Goal: Task Accomplishment & Management: Manage account settings

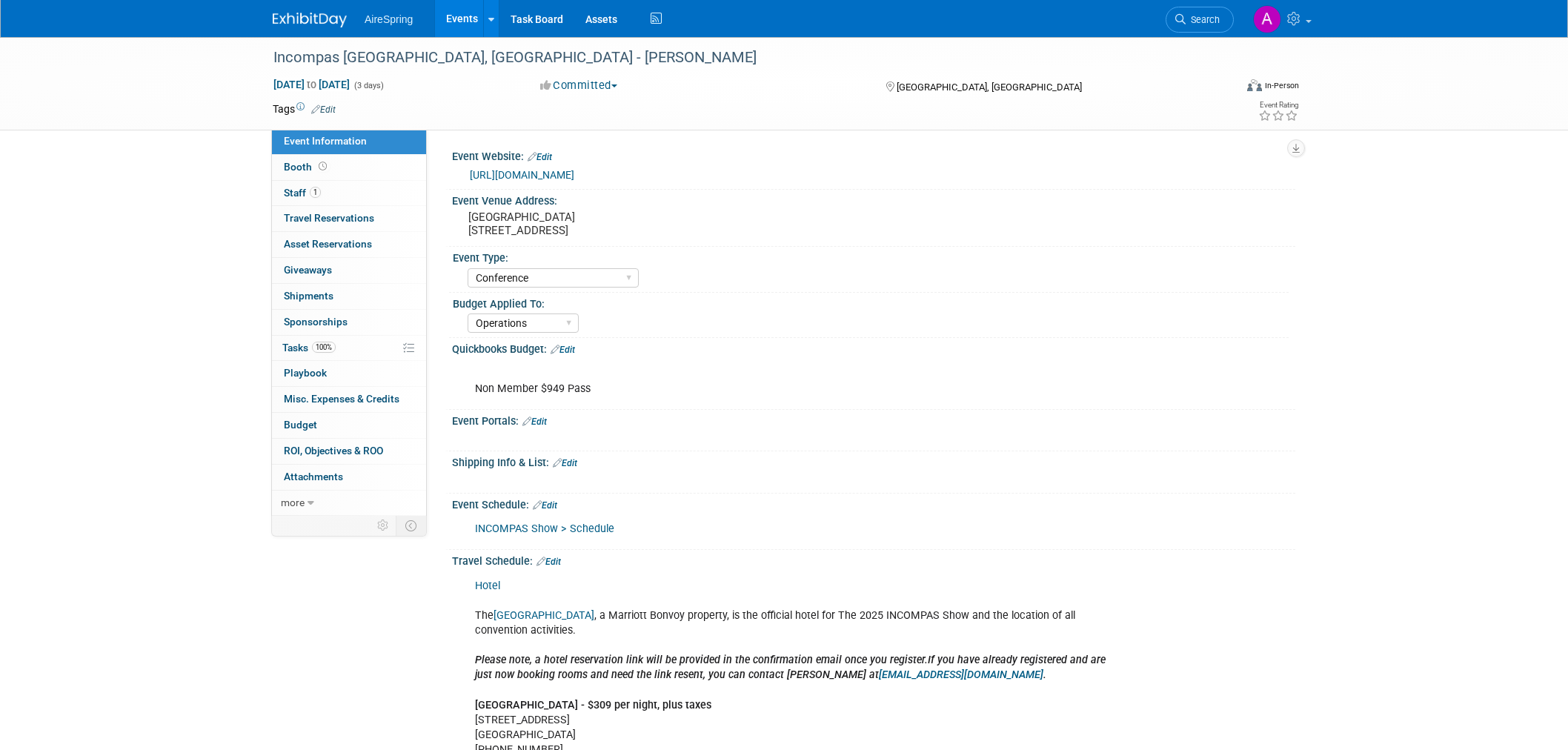
select select "Conference"
select select "Operations"
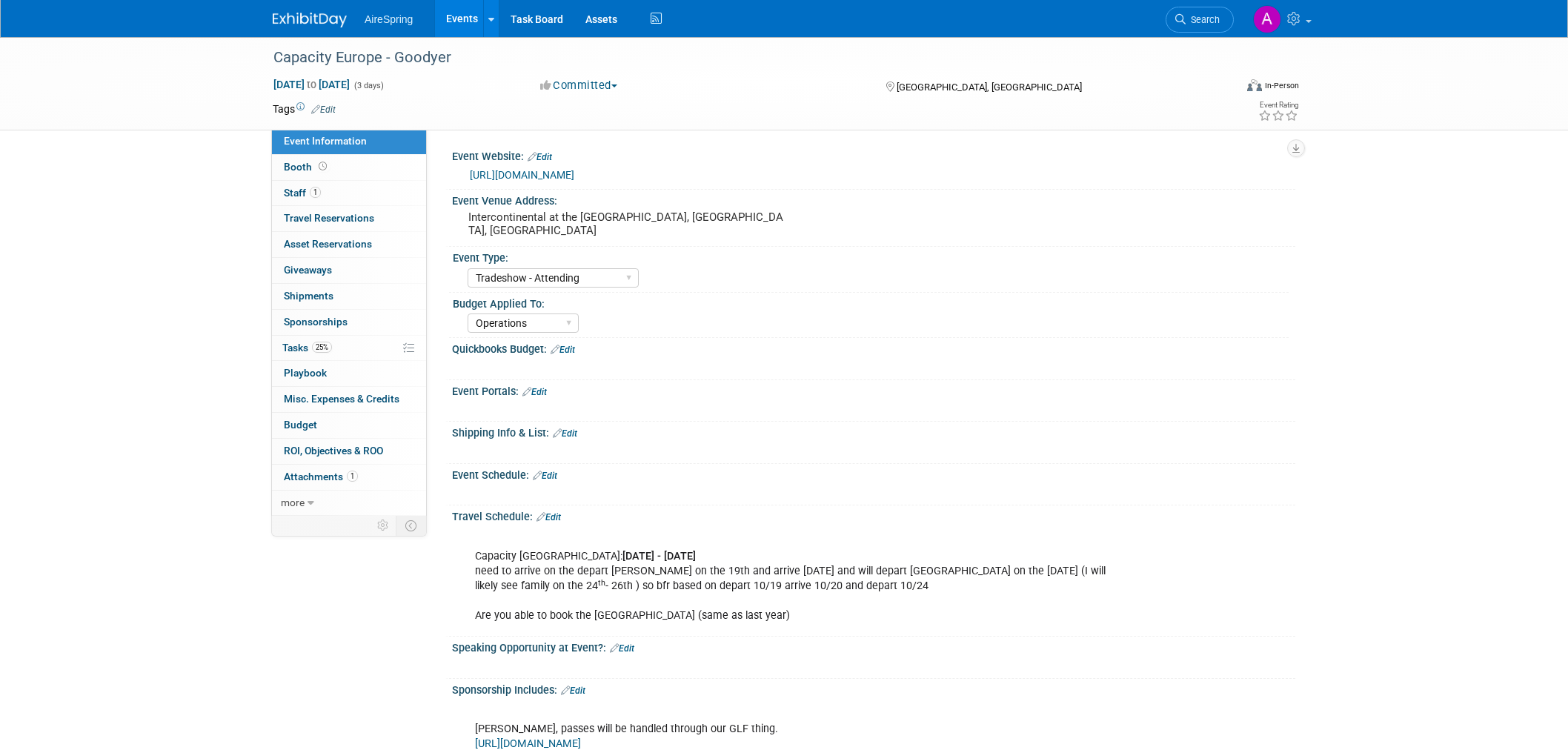
select select "Tradeshow - Attending"
select select "Operations"
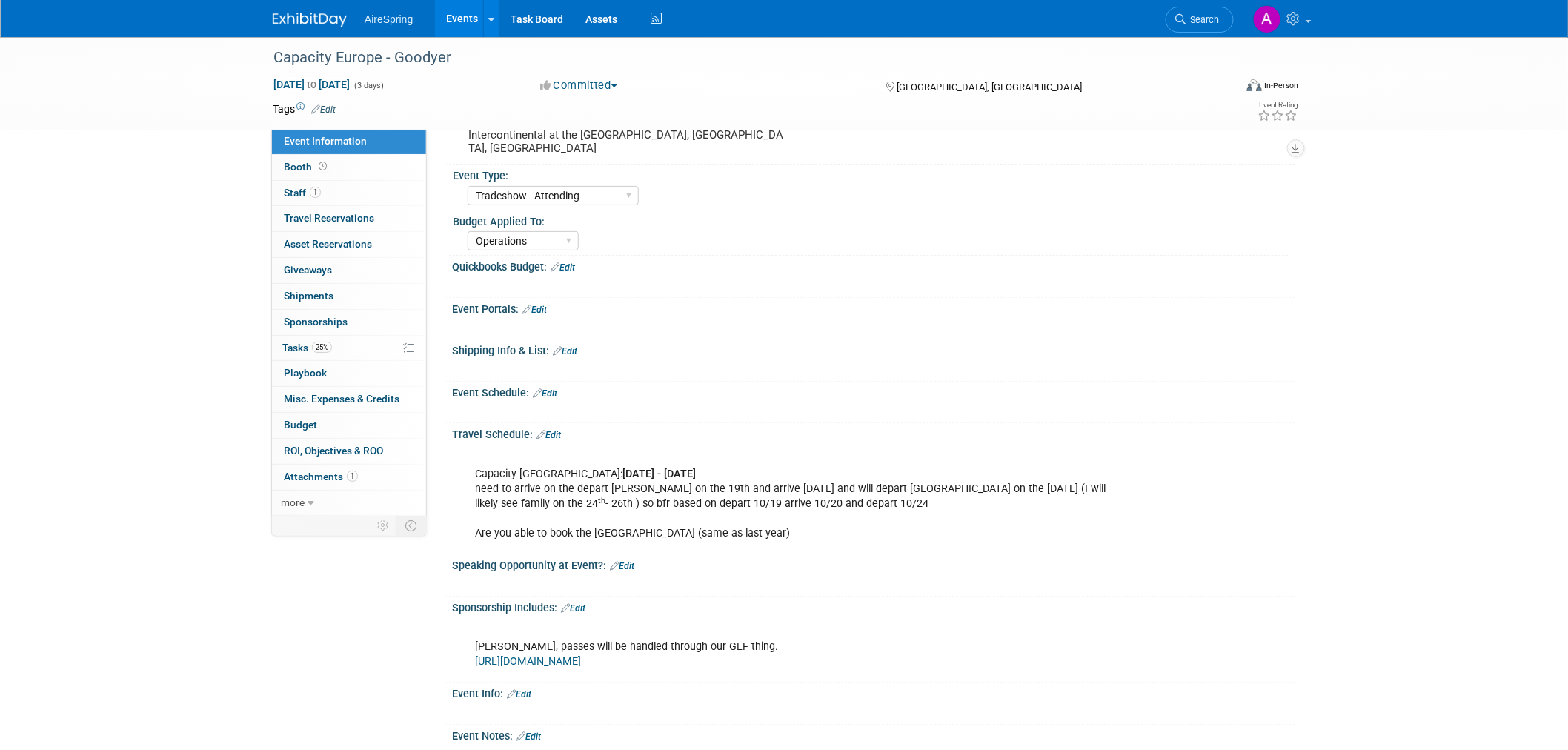
drag, startPoint x: 99, startPoint y: 183, endPoint x: 103, endPoint y: 191, distance: 8.9
click at [103, 191] on div "Capacity Europe - Goodyer Oct 21, 2025 to Oct 23, 2025 (3 days) Oct 21, 2025 to…" at bounding box center [784, 425] width 1568 height 940
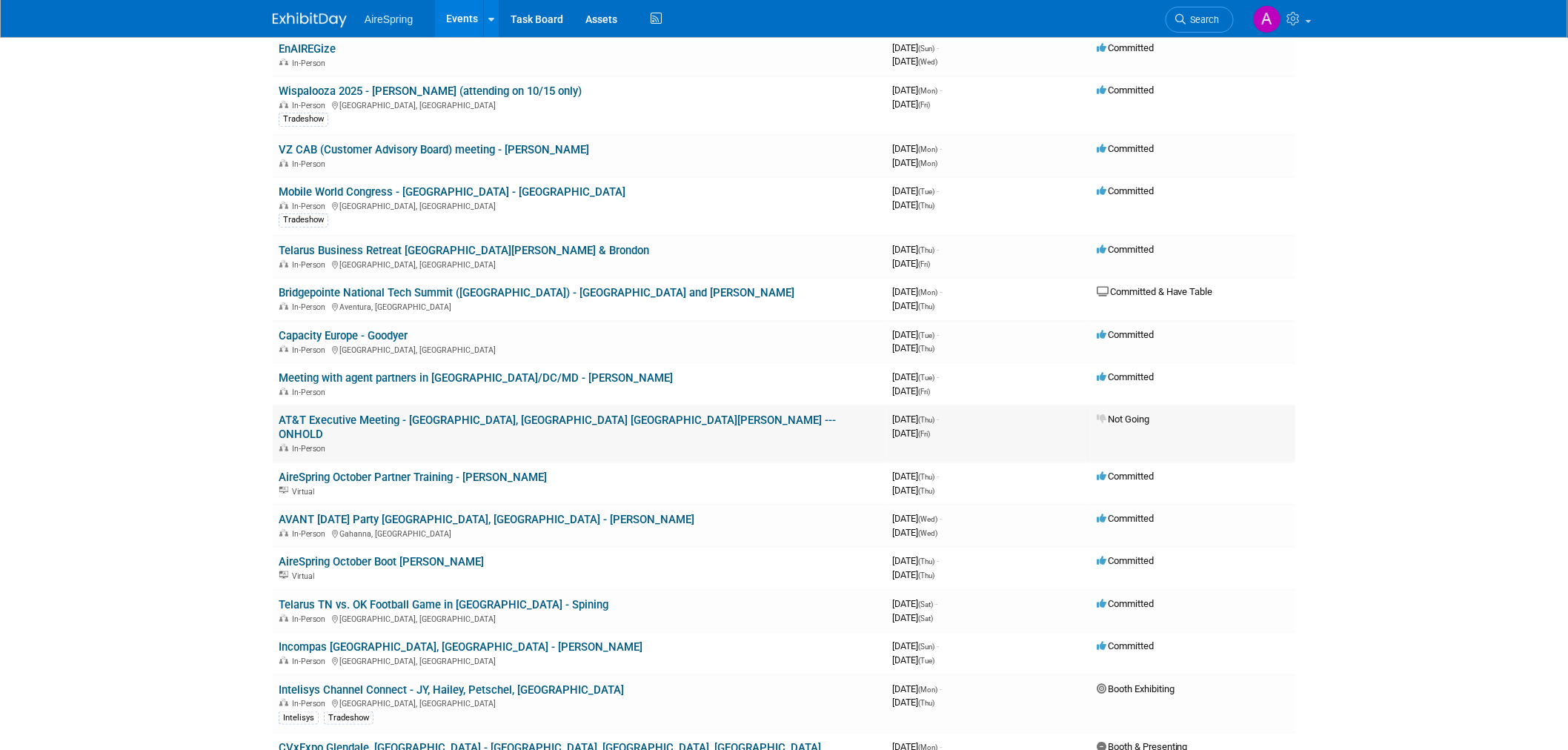
scroll to position [494, 0]
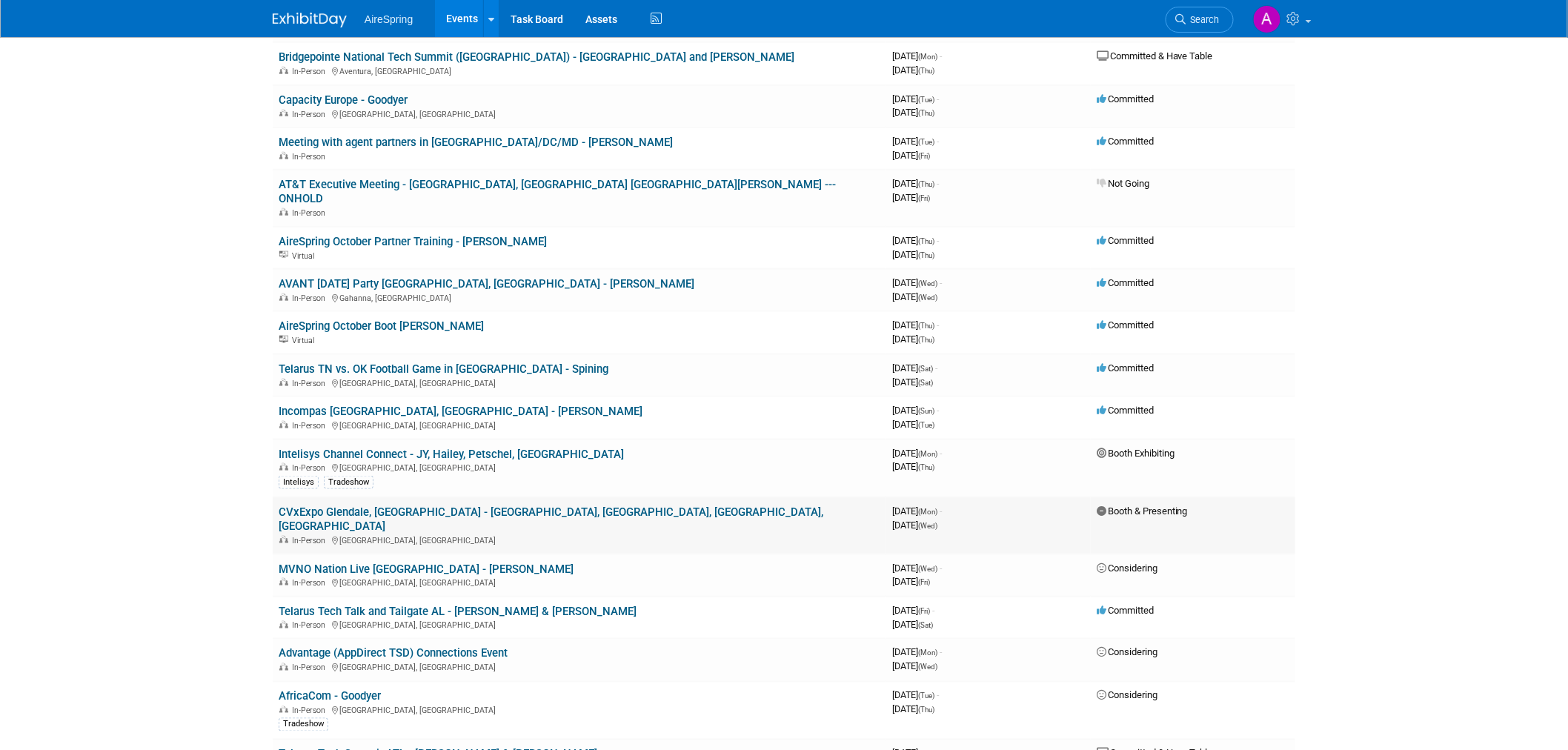
scroll to position [659, 0]
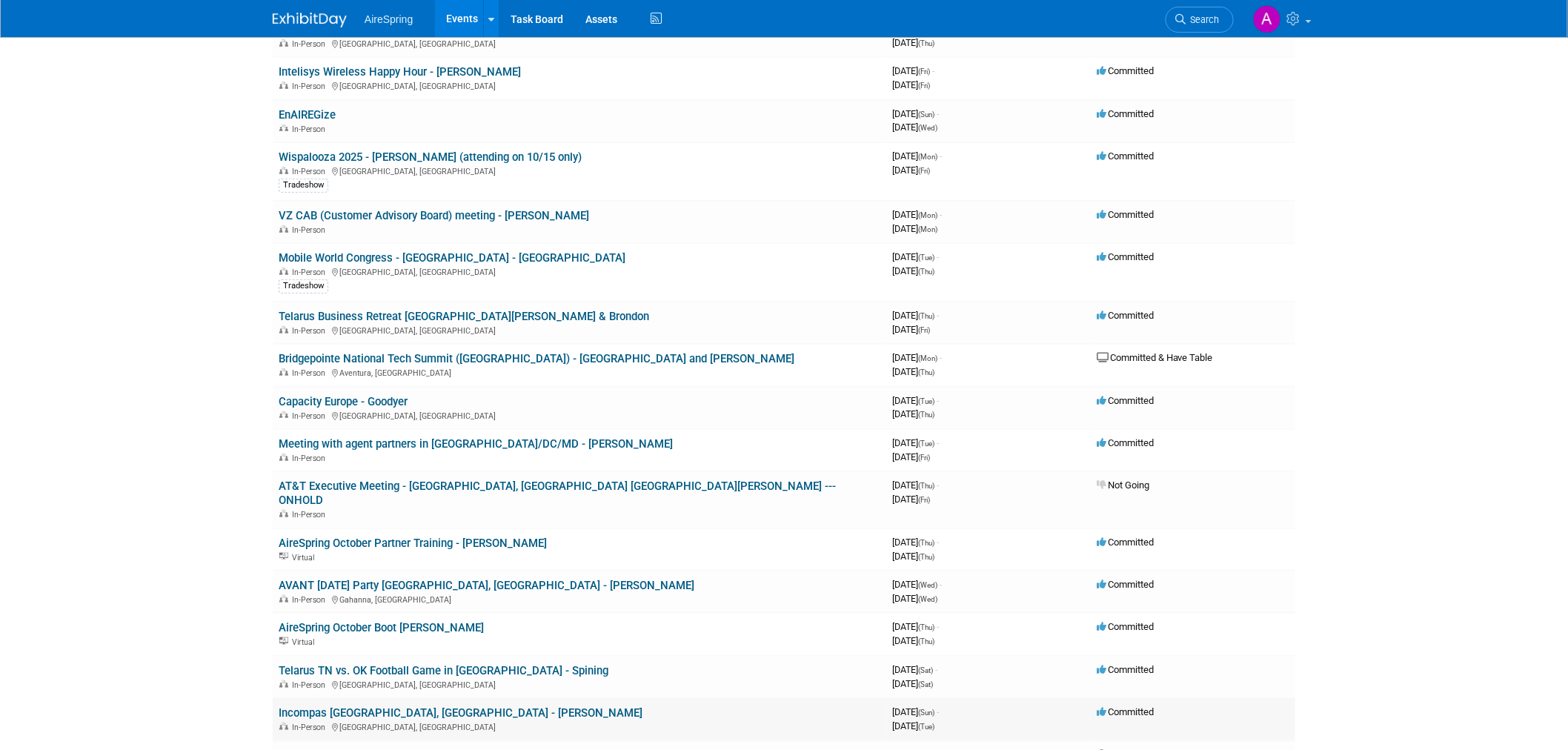
scroll to position [0, 0]
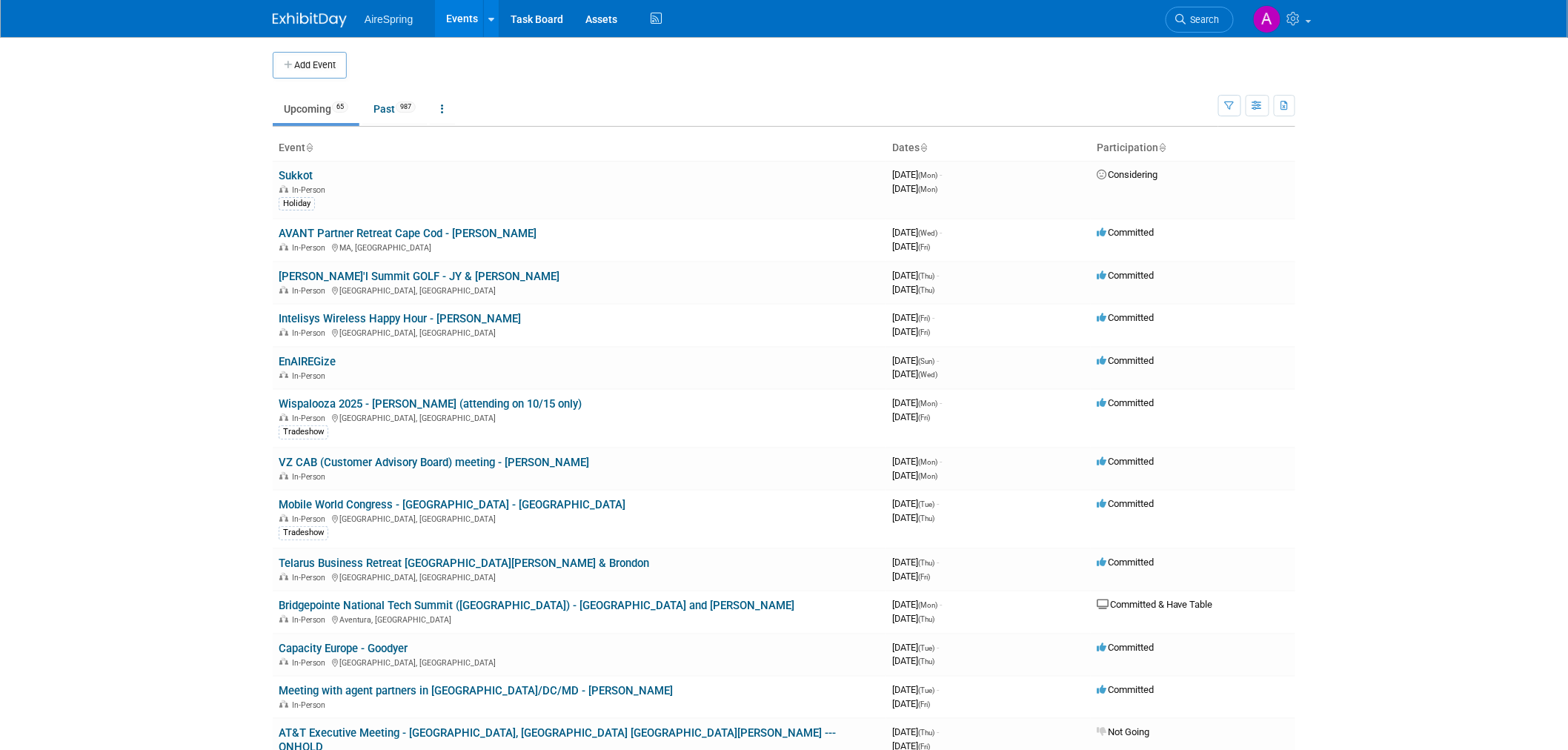
drag, startPoint x: 263, startPoint y: 458, endPoint x: 180, endPoint y: 479, distance: 85.6
click at [180, 479] on body "AireSpring Events Add Event Bulk Upload Events Shareable Event Boards Recently …" at bounding box center [784, 375] width 1568 height 750
click at [215, 436] on body "AireSpring Events Add Event Bulk Upload Events Shareable Event Boards Recently …" at bounding box center [784, 375] width 1568 height 750
click at [274, 409] on td "Wispalooza 2025 - [PERSON_NAME] (attending on 10/15 only) In-Person [GEOGRAPHIC…" at bounding box center [579, 418] width 614 height 59
drag, startPoint x: 271, startPoint y: 459, endPoint x: 222, endPoint y: 534, distance: 89.6
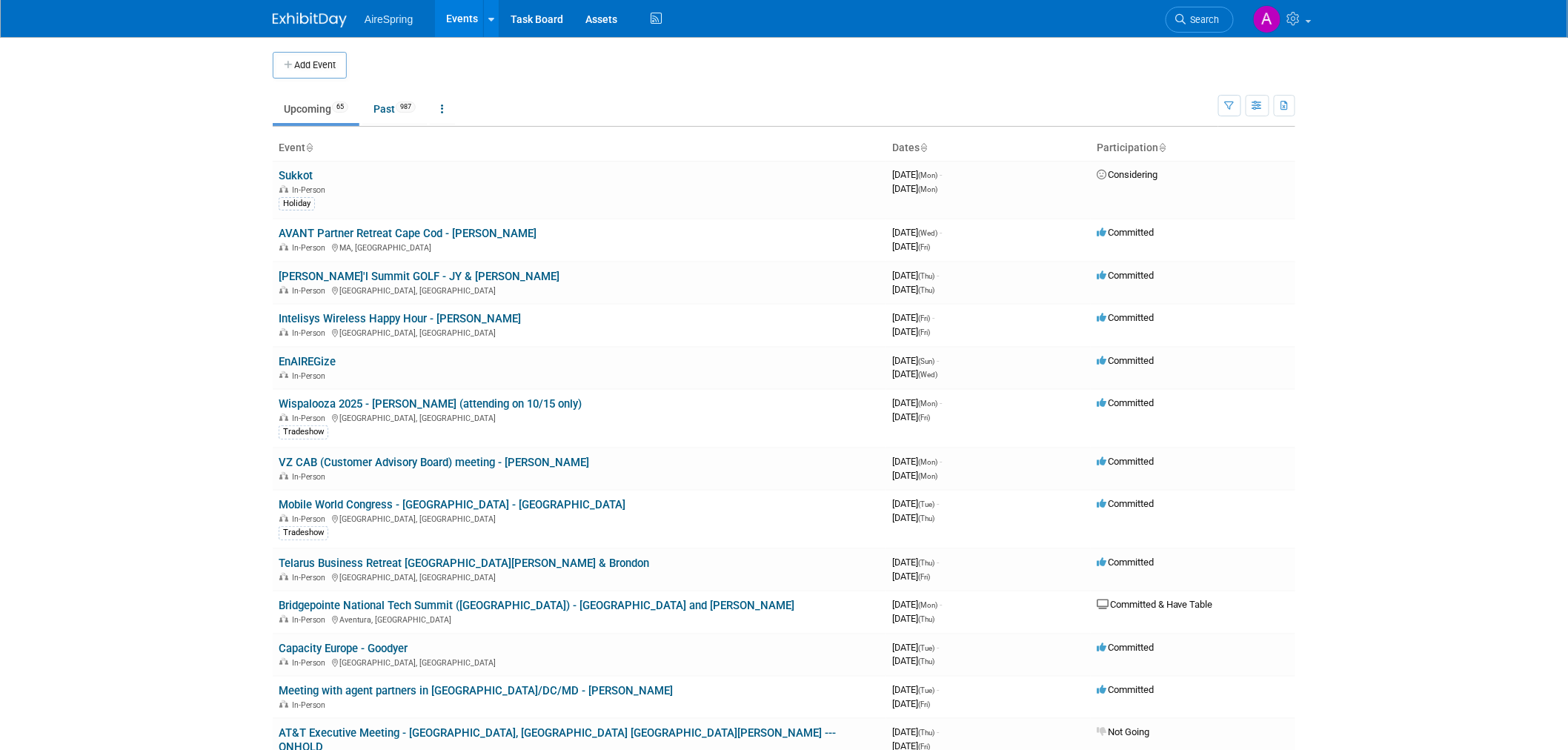
click at [222, 534] on body "AireSpring Events Add Event Bulk Upload Events Shareable Event Boards Recently …" at bounding box center [784, 375] width 1568 height 750
drag, startPoint x: 272, startPoint y: 457, endPoint x: 124, endPoint y: 517, distance: 159.7
click at [124, 517] on body "AireSpring Events Add Event Bulk Upload Events Shareable Event Boards Recently …" at bounding box center [784, 375] width 1568 height 750
drag, startPoint x: 574, startPoint y: 464, endPoint x: 280, endPoint y: 453, distance: 294.2
click at [280, 453] on td "VZ CAB (Customer Advisory Board) meeting - [PERSON_NAME] In-Person" at bounding box center [579, 468] width 614 height 42
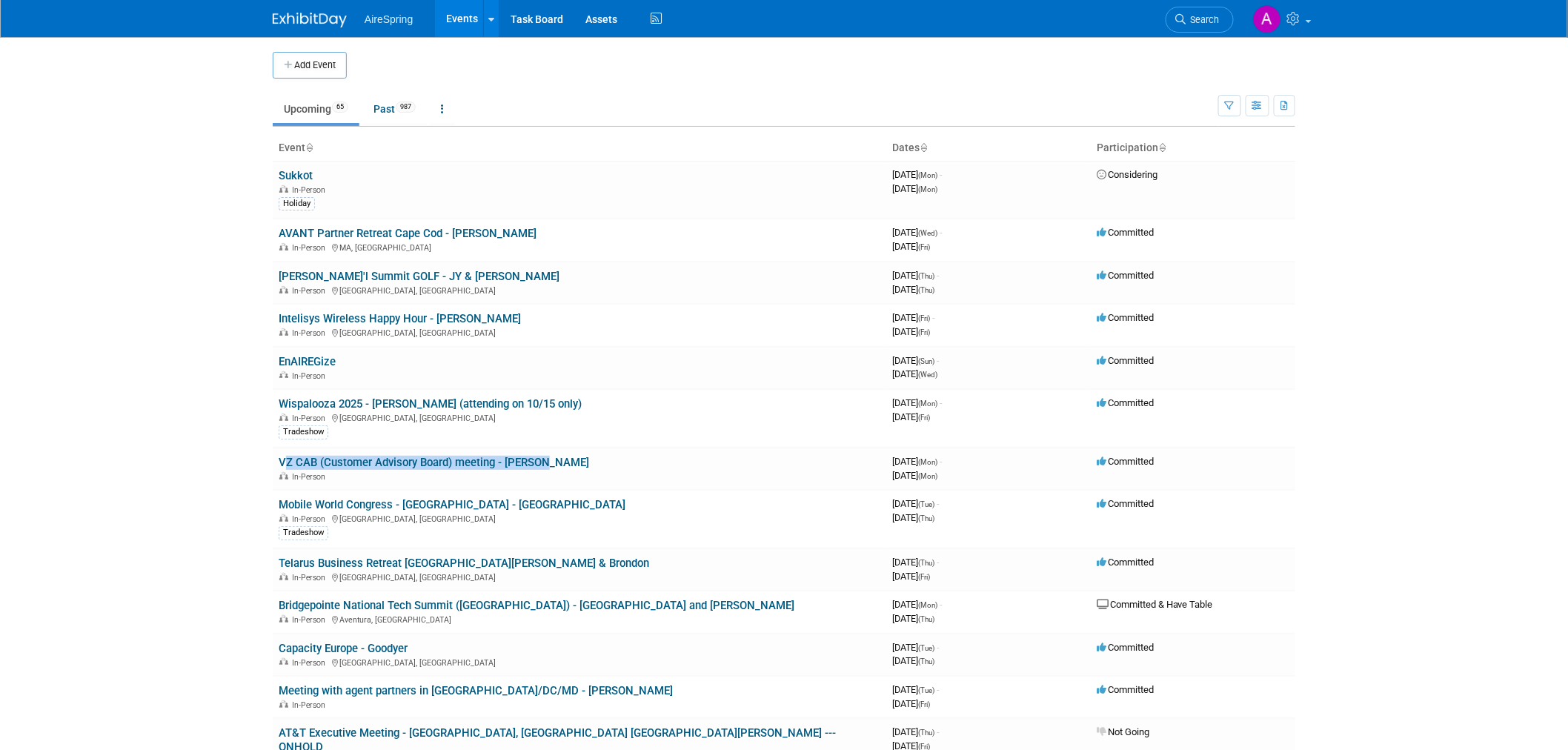
copy link "VZ CAB (Customer Advisory Board) meeting - [PERSON_NAME]"
click at [122, 204] on body "AireSpring Events Add Event Bulk Upload Events Shareable Event Boards Recently …" at bounding box center [784, 375] width 1568 height 750
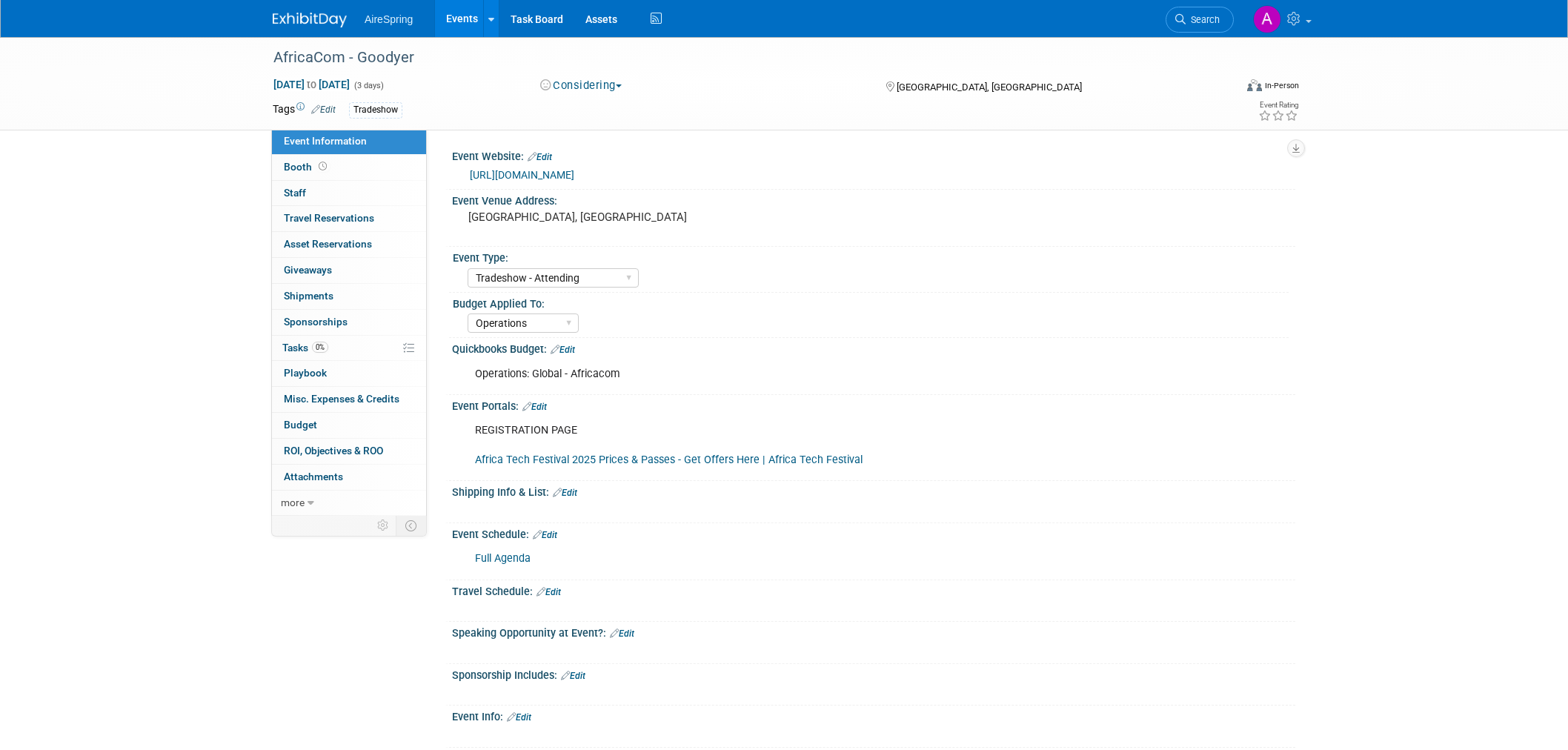
select select "Tradeshow - Attending"
select select "Operations"
click at [177, 371] on div "AfricaCom - Goodyer Nov 11, 2025 to Nov 13, 2025 (3 days) Nov 11, 2025 to Nov 1…" at bounding box center [784, 477] width 1568 height 880
